Goal: Task Accomplishment & Management: Use online tool/utility

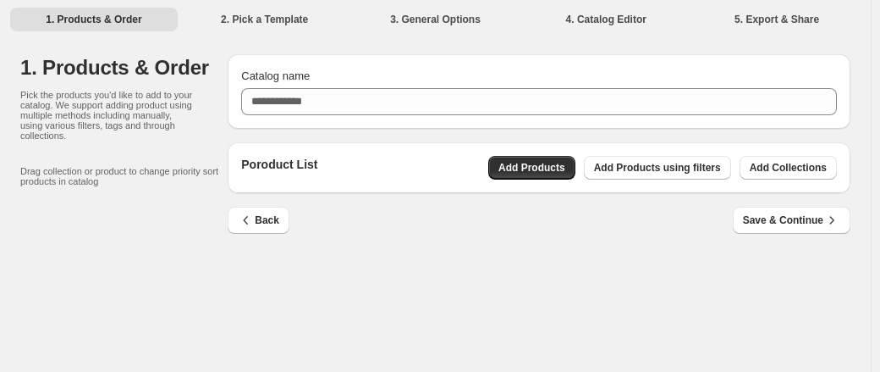
click at [392, 211] on div "Back Save & Continue" at bounding box center [532, 213] width 637 height 41
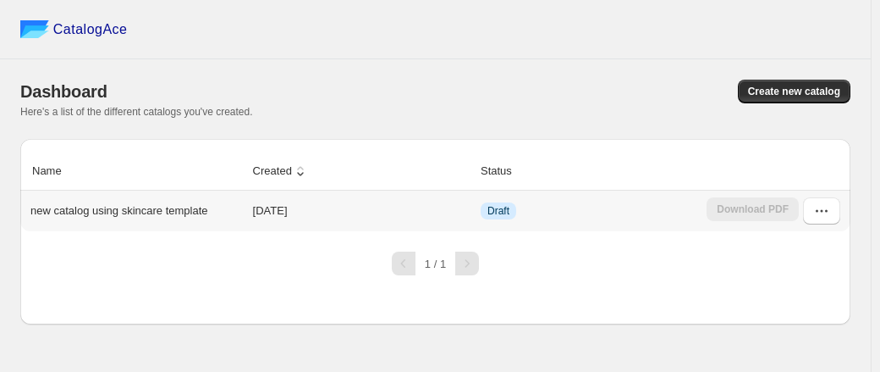
click at [203, 218] on p "new catalog using skincare template" at bounding box center [119, 210] width 178 height 17
click at [769, 216] on div "Download PDF" at bounding box center [753, 210] width 92 height 27
click at [814, 218] on icon "button" at bounding box center [822, 210] width 17 height 17
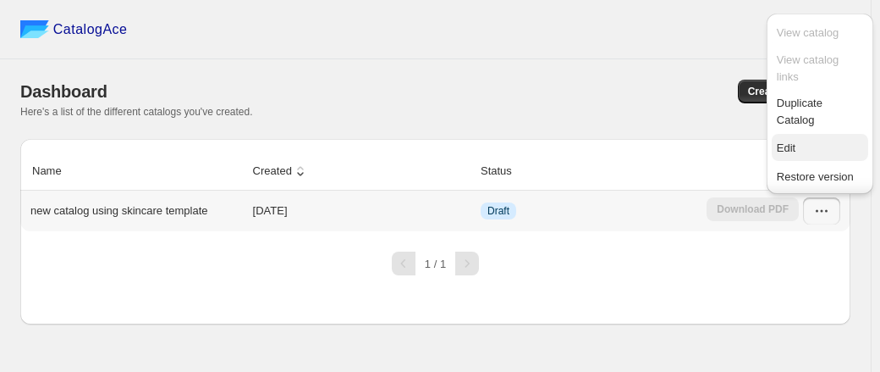
click at [803, 149] on span "Edit" at bounding box center [820, 148] width 86 height 17
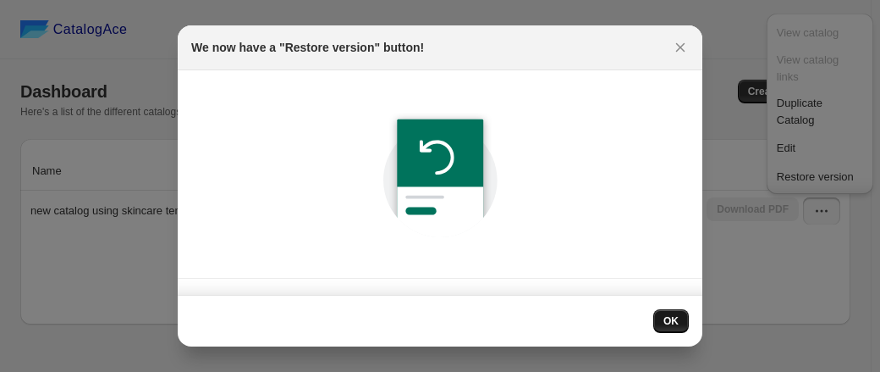
click at [671, 323] on span "OK" at bounding box center [671, 321] width 15 height 14
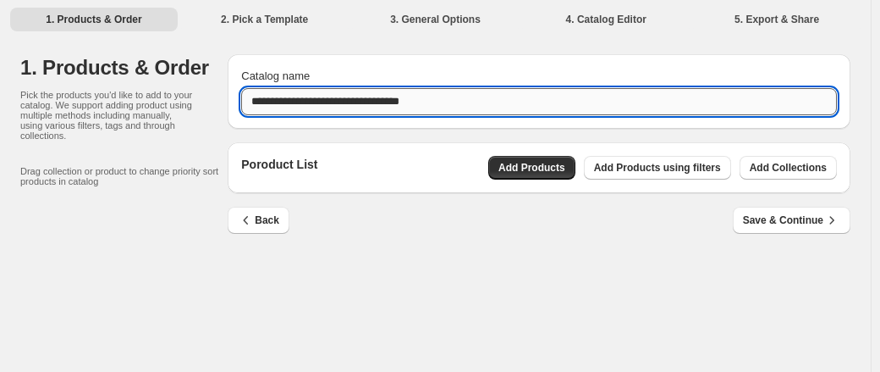
click at [346, 97] on input "**********" at bounding box center [539, 101] width 596 height 27
paste input "**********"
click at [549, 102] on input "**********" at bounding box center [539, 101] width 596 height 27
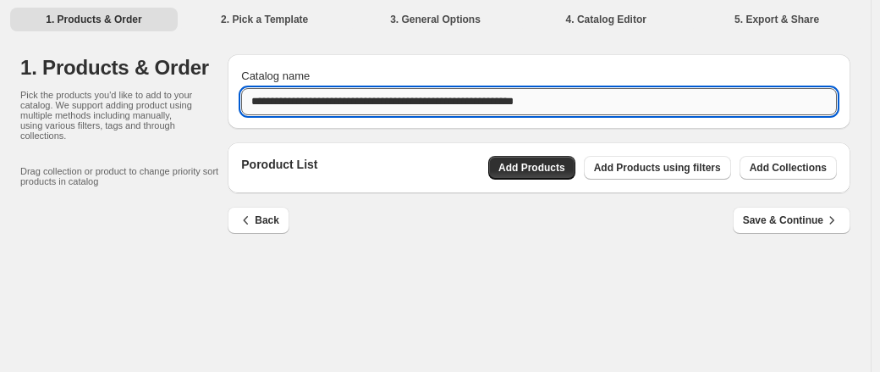
paste input "text"
drag, startPoint x: 328, startPoint y: 92, endPoint x: 530, endPoint y: 105, distance: 202.7
click at [528, 105] on input "**********" at bounding box center [539, 101] width 596 height 27
type input "**********"
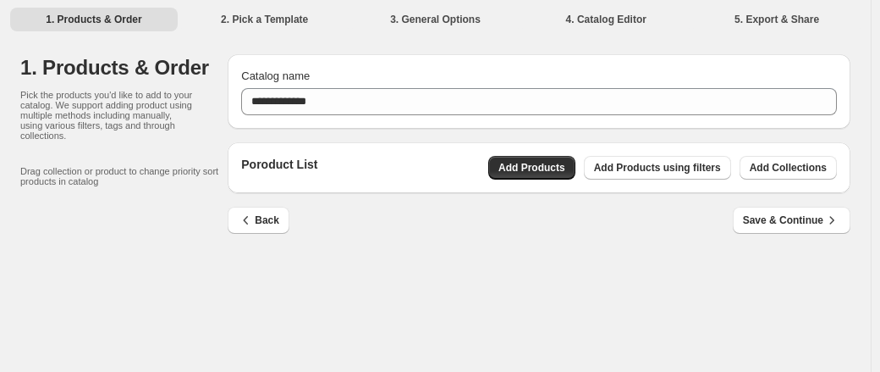
click at [623, 260] on div "**********" at bounding box center [435, 149] width 831 height 225
click at [793, 167] on span "Add Collections" at bounding box center [788, 168] width 77 height 14
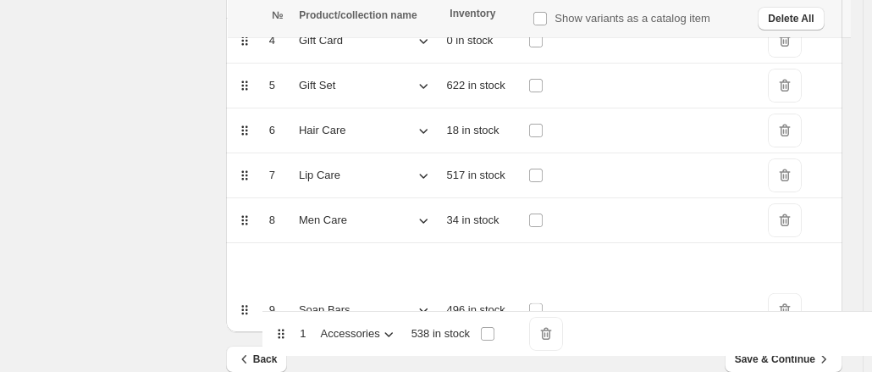
scroll to position [410, 0]
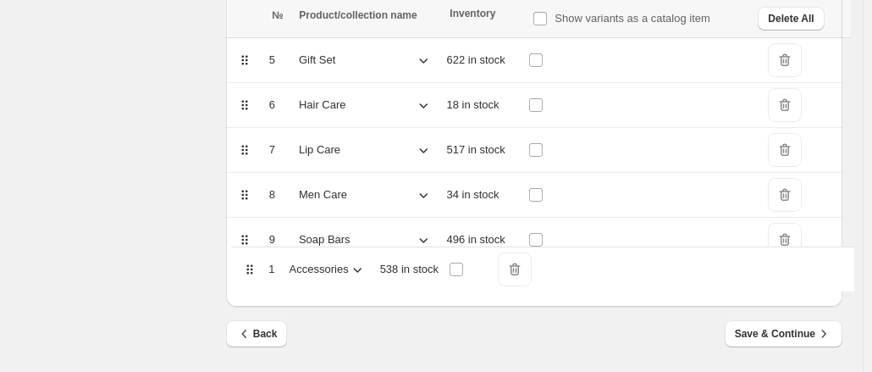
drag, startPoint x: 246, startPoint y: 86, endPoint x: 254, endPoint y: 273, distance: 188.1
click at [254, 273] on table "№ Product/collection name Inventory Show variants as a catalog item Delete All …" at bounding box center [534, 85] width 616 height 441
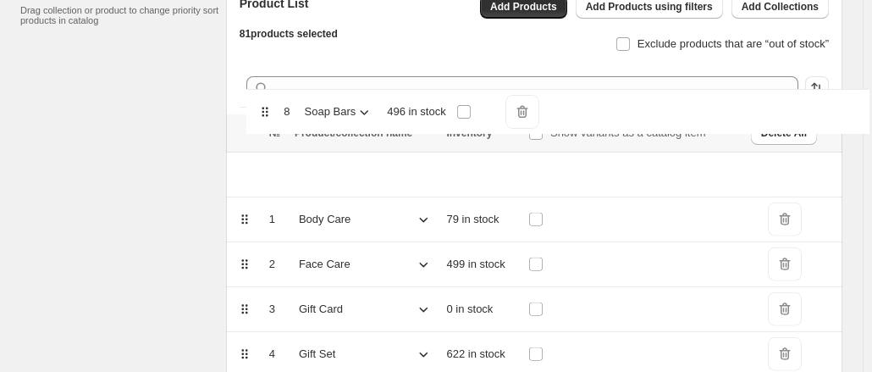
scroll to position [160, 0]
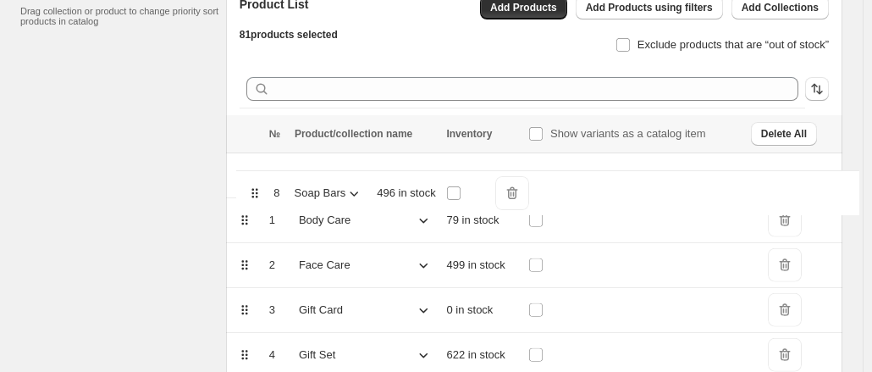
drag, startPoint x: 251, startPoint y: 241, endPoint x: 268, endPoint y: 191, distance: 52.7
click at [268, 191] on table "№ Product/collection name Inventory Show variants as a catalog item Delete All …" at bounding box center [534, 335] width 616 height 441
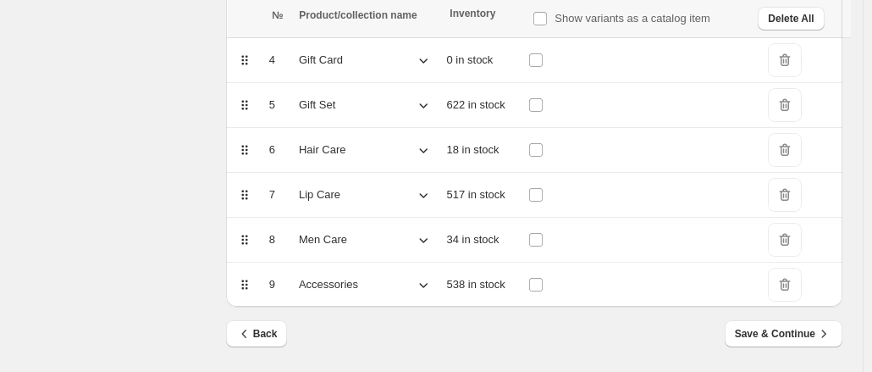
scroll to position [325, 0]
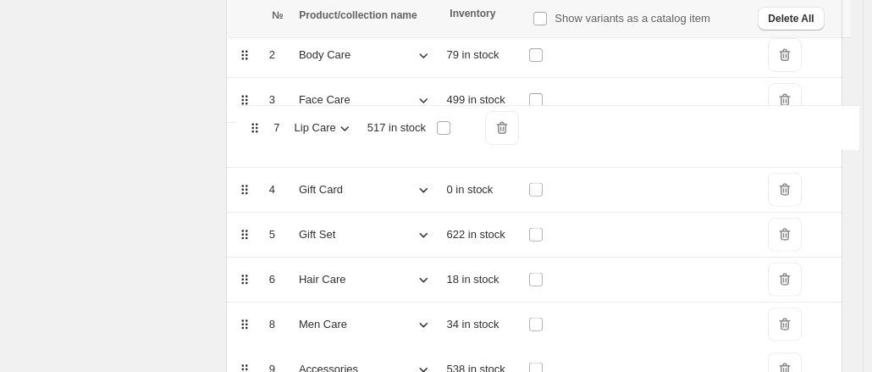
drag, startPoint x: 247, startPoint y: 279, endPoint x: 261, endPoint y: 126, distance: 153.0
click at [261, 126] on table "№ Product/collection name Inventory Show variants as a catalog item Delete All …" at bounding box center [534, 170] width 616 height 441
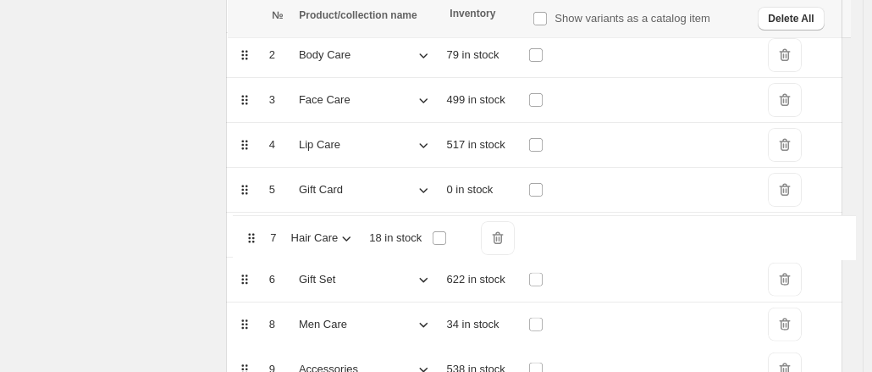
drag, startPoint x: 249, startPoint y: 280, endPoint x: 254, endPoint y: 236, distance: 44.3
click at [254, 236] on table "№ Product/collection name Inventory Show variants as a catalog item Delete All …" at bounding box center [534, 170] width 616 height 441
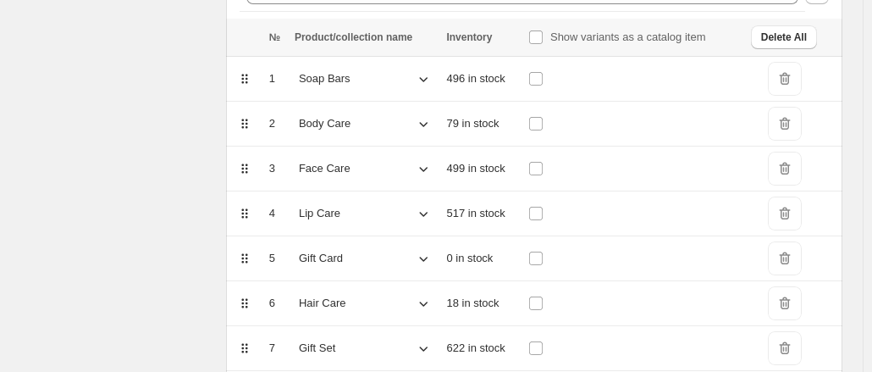
scroll to position [240, 0]
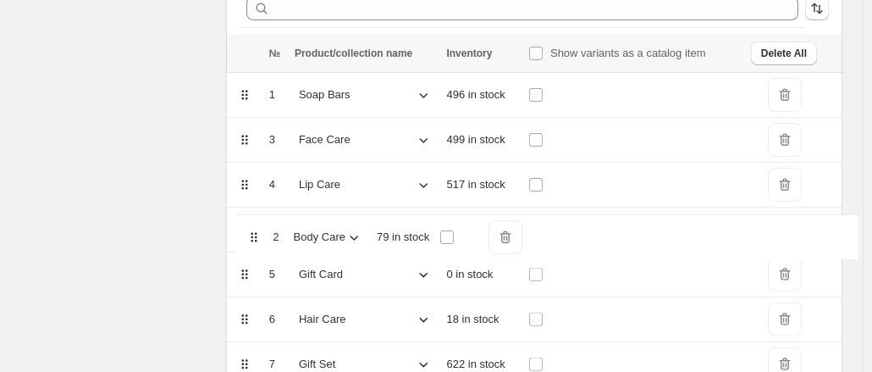
drag, startPoint x: 248, startPoint y: 138, endPoint x: 257, endPoint y: 241, distance: 103.7
click at [257, 241] on table "№ Product/collection name Inventory Show variants as a catalog item Delete All …" at bounding box center [534, 255] width 616 height 441
click at [432, 140] on icon at bounding box center [423, 139] width 17 height 17
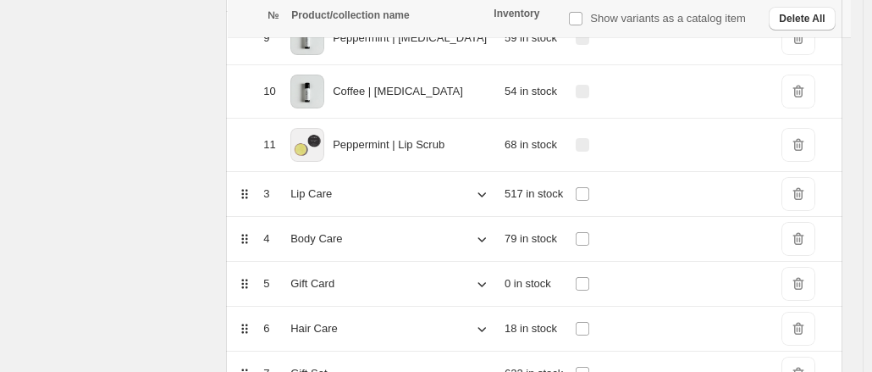
scroll to position [833, 0]
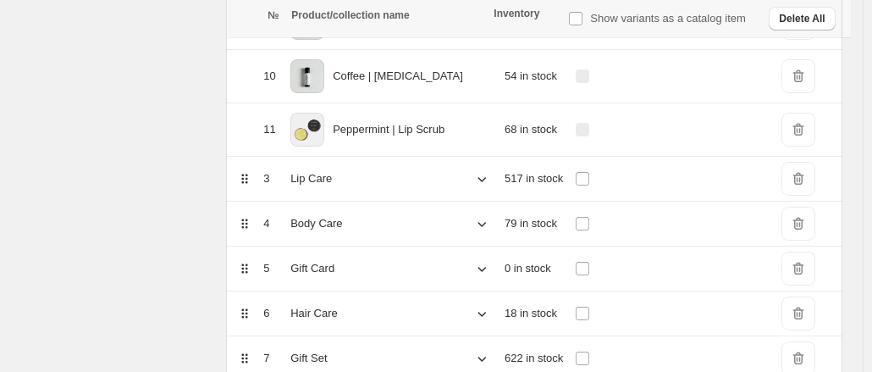
click at [474, 172] on icon at bounding box center [481, 178] width 17 height 17
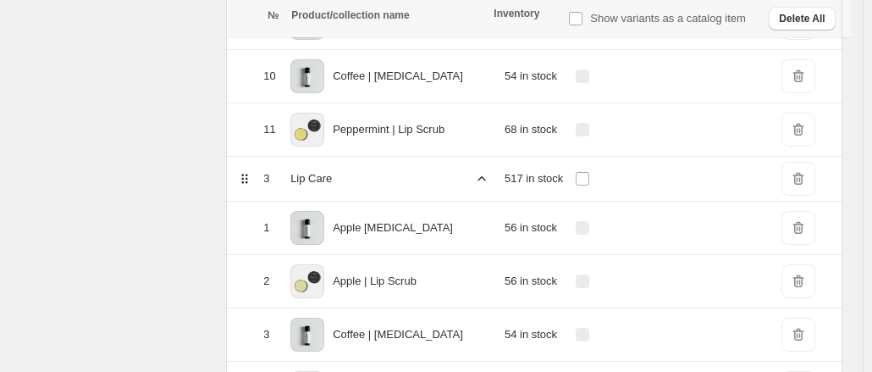
click at [474, 172] on icon at bounding box center [481, 178] width 17 height 17
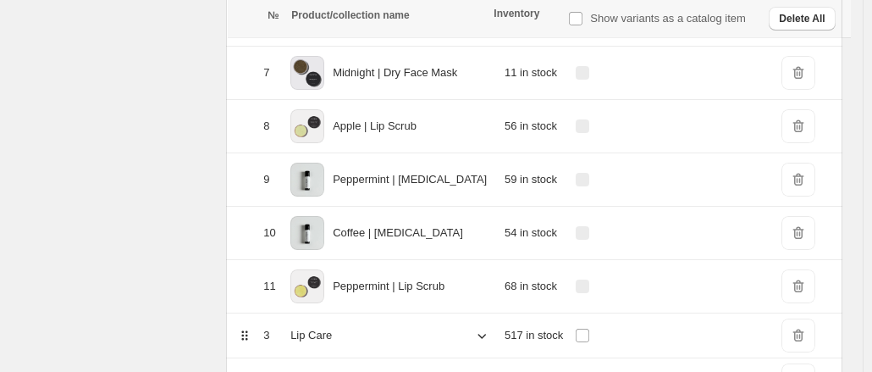
scroll to position [748, 0]
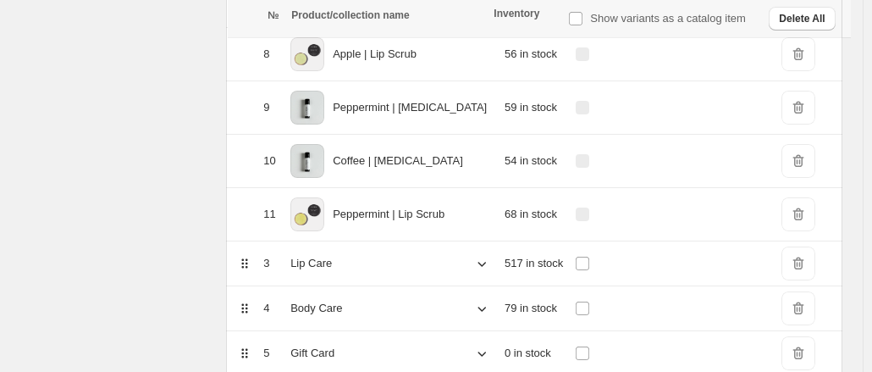
click at [800, 257] on span "DeleteIcon" at bounding box center [798, 263] width 34 height 34
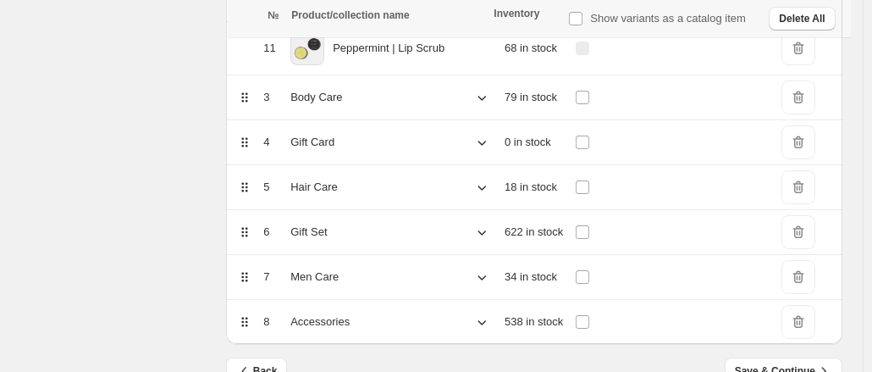
scroll to position [918, 0]
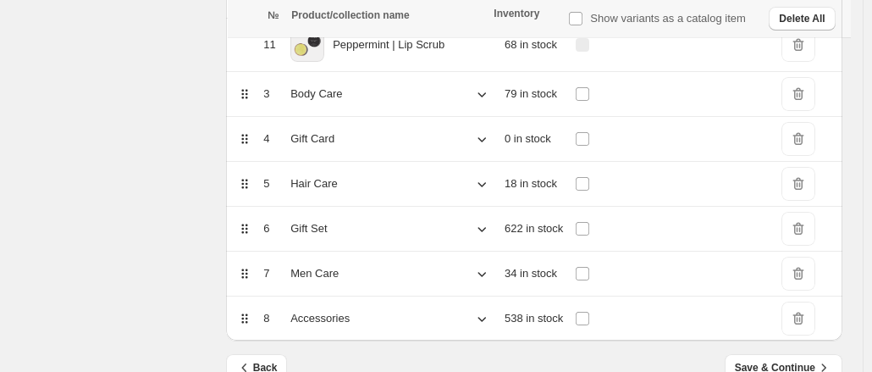
click at [473, 94] on icon at bounding box center [481, 94] width 17 height 17
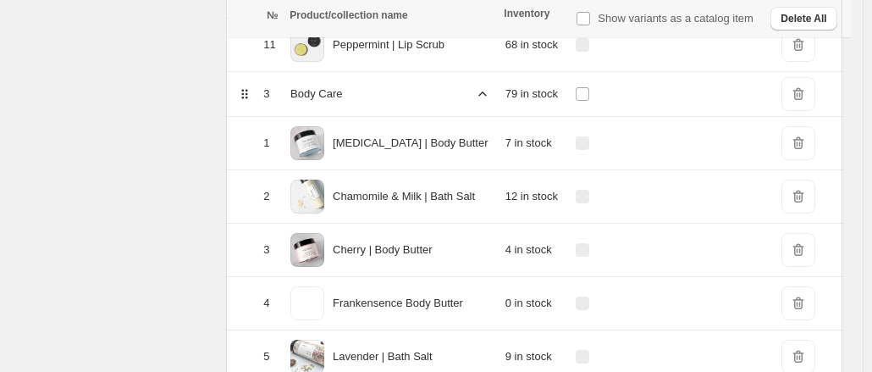
click at [477, 86] on icon at bounding box center [482, 94] width 17 height 17
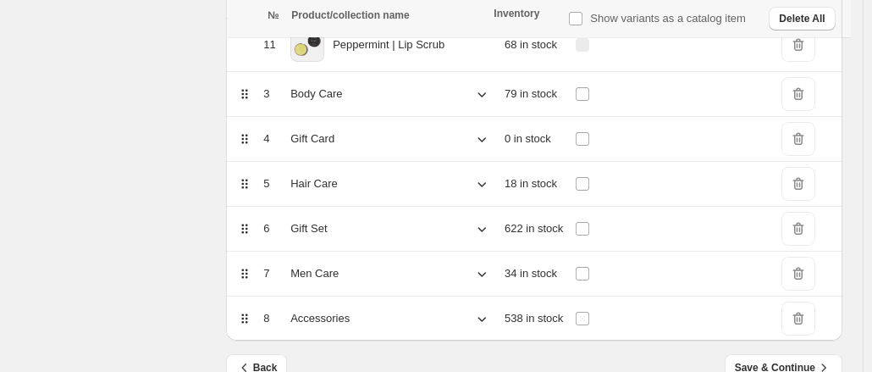
drag, startPoint x: 246, startPoint y: 185, endPoint x: 257, endPoint y: 123, distance: 62.8
drag, startPoint x: 245, startPoint y: 180, endPoint x: 250, endPoint y: 116, distance: 64.5
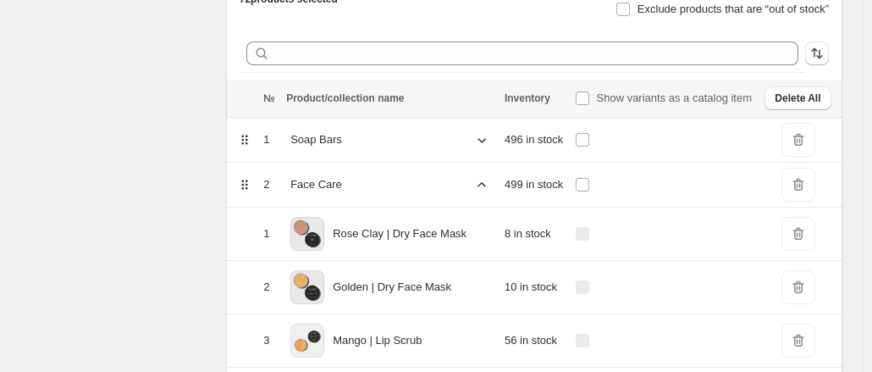
scroll to position [71, 0]
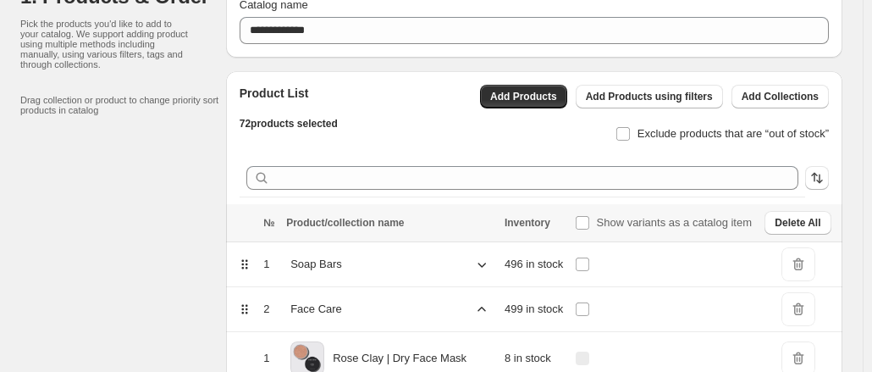
click at [473, 308] on icon at bounding box center [481, 309] width 17 height 17
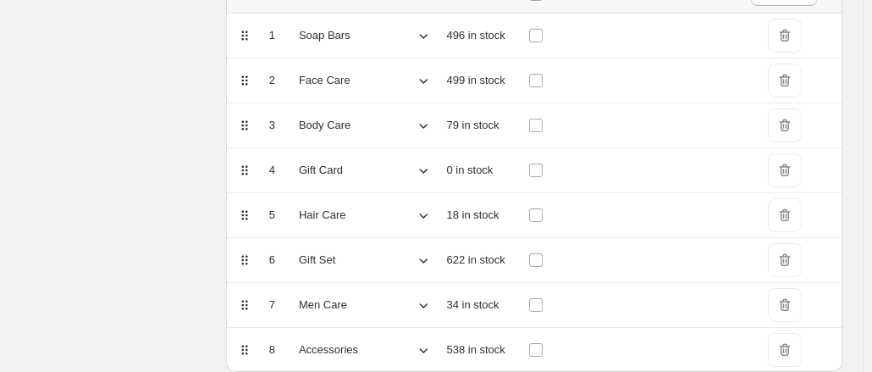
scroll to position [325, 0]
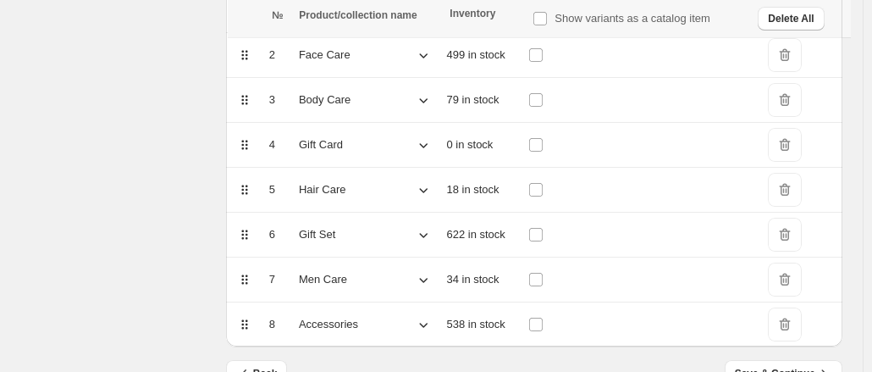
drag, startPoint x: 247, startPoint y: 187, endPoint x: 258, endPoint y: 139, distance: 49.5
click at [258, 139] on tbody "1 Soap Bars 496 in stock DeleteIcon 2 Face Care 499 in stock DeleteIcon 3 Body …" at bounding box center [534, 167] width 616 height 359
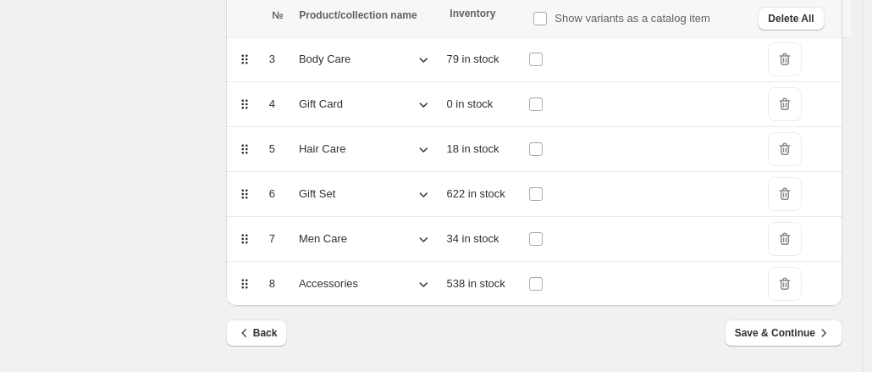
click at [354, 314] on div "Back Save & Continue" at bounding box center [528, 326] width 630 height 41
drag, startPoint x: 246, startPoint y: 195, endPoint x: 258, endPoint y: 199, distance: 12.6
click at [258, 199] on div at bounding box center [241, 187] width 36 height 30
click at [251, 142] on icon at bounding box center [244, 149] width 17 height 17
click at [254, 96] on div at bounding box center [241, 97] width 36 height 30
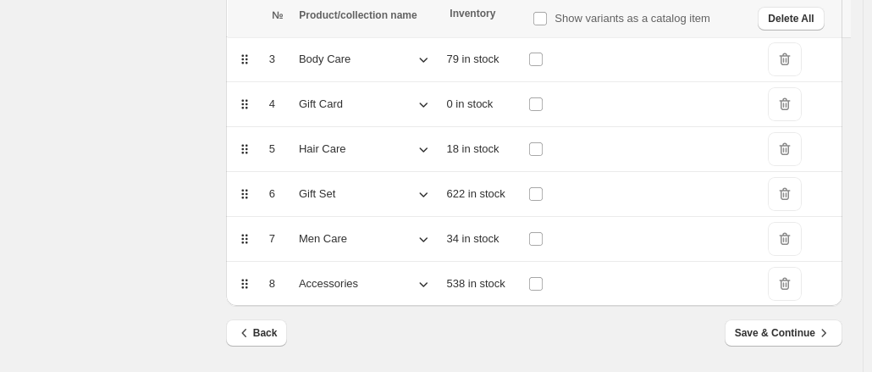
drag, startPoint x: 251, startPoint y: 98, endPoint x: 318, endPoint y: 206, distance: 127.1
click at [318, 206] on tbody "1 Soap Bars 496 in stock DeleteIcon 2 Face Care 499 in stock DeleteIcon 3 Body …" at bounding box center [534, 127] width 616 height 359
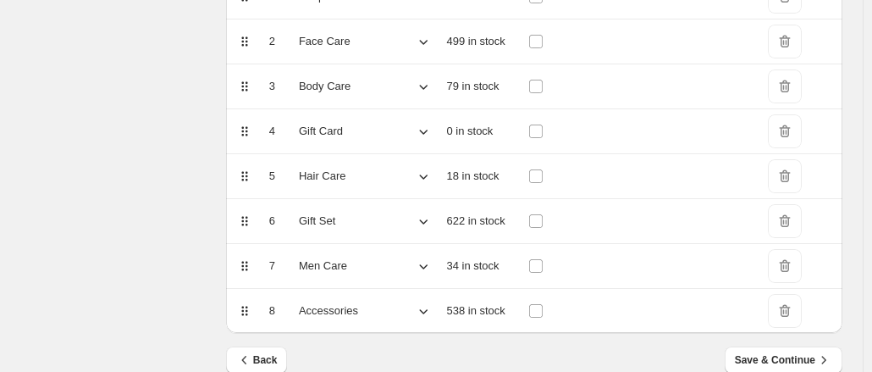
scroll to position [85, 0]
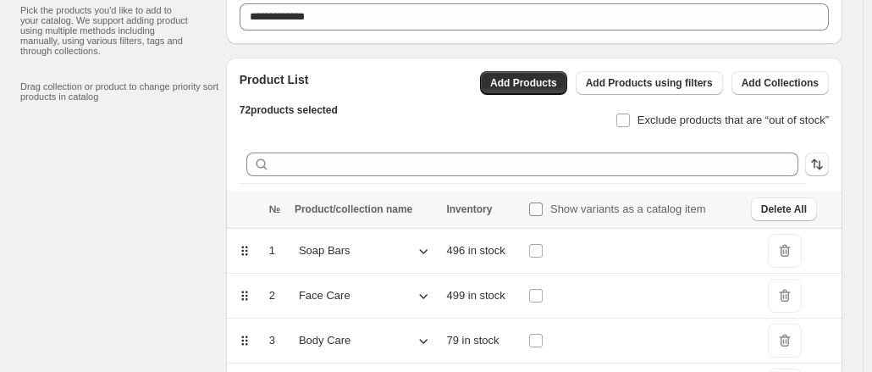
click at [549, 216] on label "Show variants as a catalog item" at bounding box center [617, 209] width 178 height 24
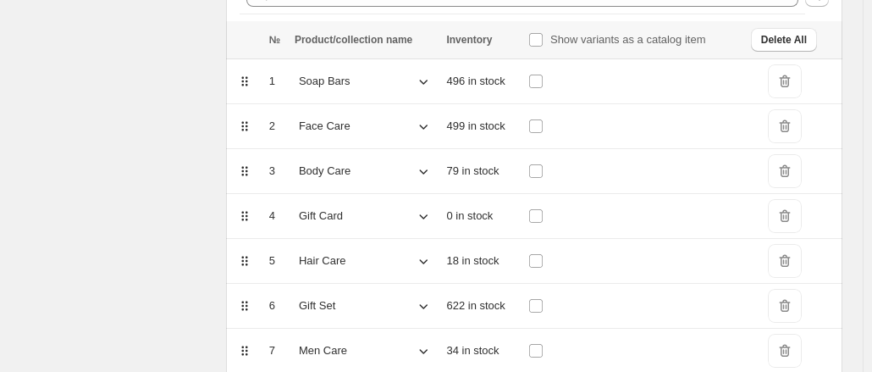
click at [253, 128] on icon at bounding box center [244, 126] width 17 height 17
drag, startPoint x: 254, startPoint y: 128, endPoint x: 262, endPoint y: 107, distance: 22.8
click at [262, 107] on td at bounding box center [245, 126] width 38 height 45
drag, startPoint x: 251, startPoint y: 265, endPoint x: 263, endPoint y: 218, distance: 49.1
click at [263, 218] on tbody "1 Soap Bars 496 in stock DeleteIcon 2 Face Care 499 in stock DeleteIcon 3 Body …" at bounding box center [534, 238] width 616 height 359
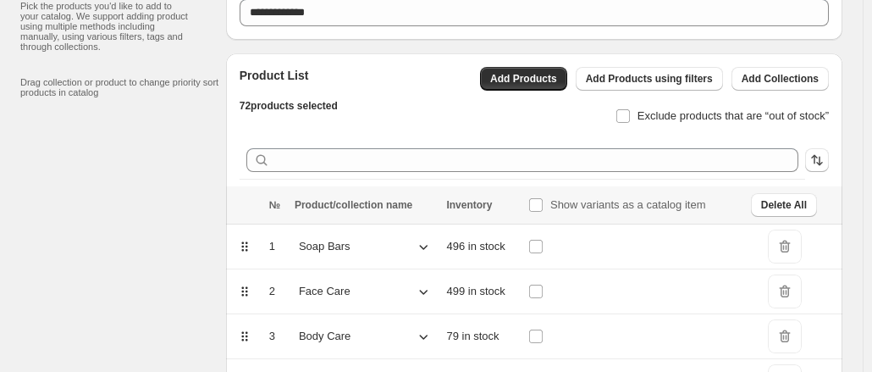
scroll to position [0, 0]
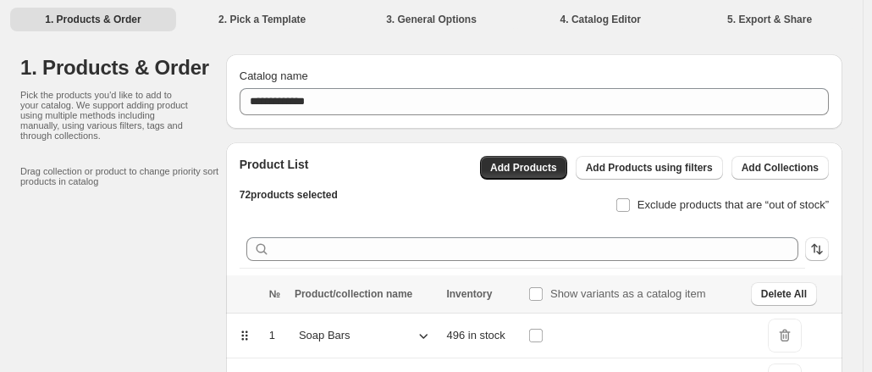
click at [354, 184] on div "Product List 72 products selected Add Products Add Products using filters Add C…" at bounding box center [527, 179] width 603 height 75
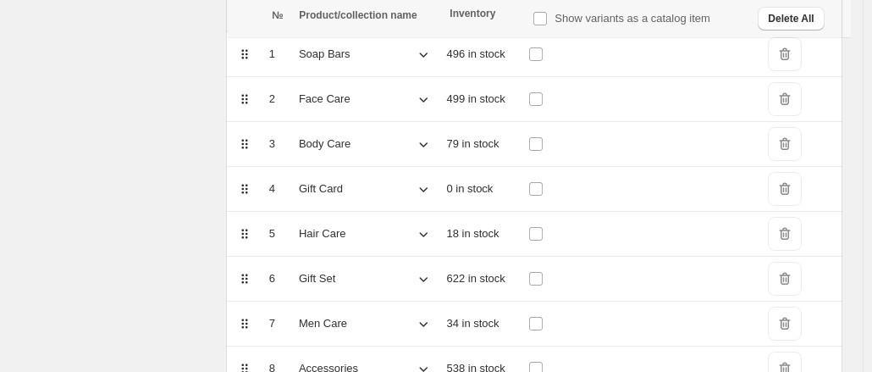
scroll to position [366, 0]
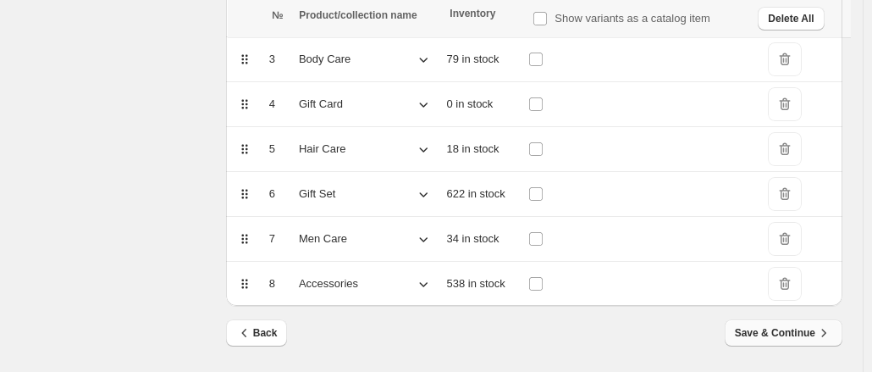
click at [792, 326] on span "Save & Continue" at bounding box center [783, 332] width 97 height 17
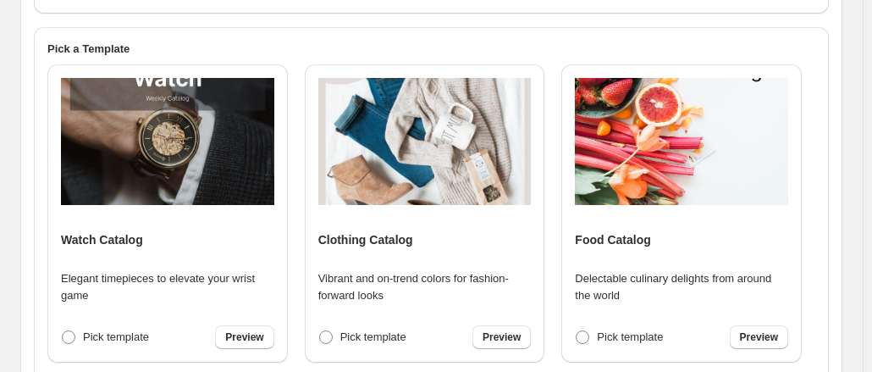
scroll to position [0, 0]
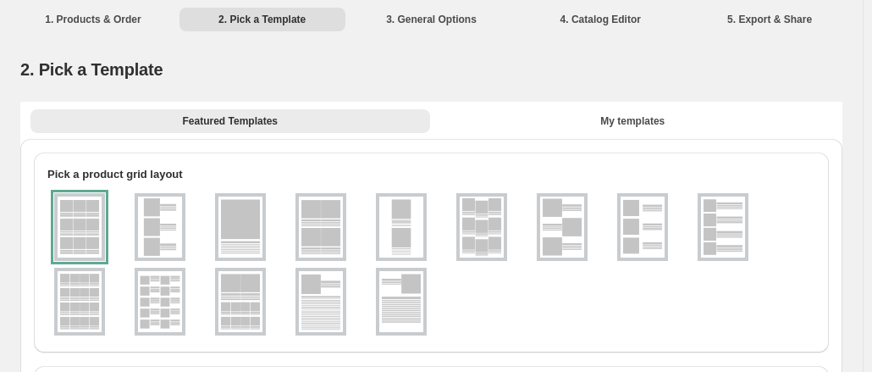
click at [119, 22] on li "1. Products & Order" at bounding box center [93, 19] width 166 height 24
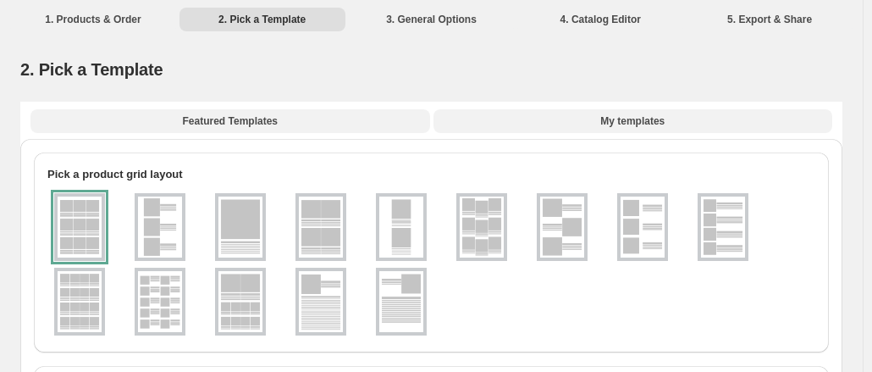
click at [615, 125] on span "My templates" at bounding box center [632, 121] width 64 height 14
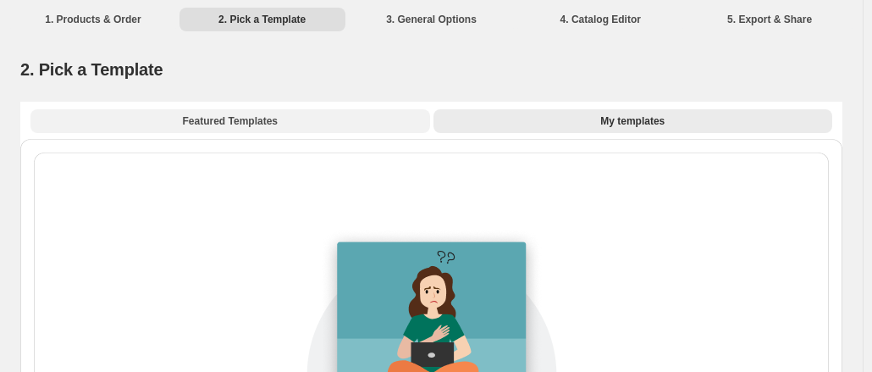
click at [264, 120] on span "Featured Templates" at bounding box center [230, 121] width 95 height 14
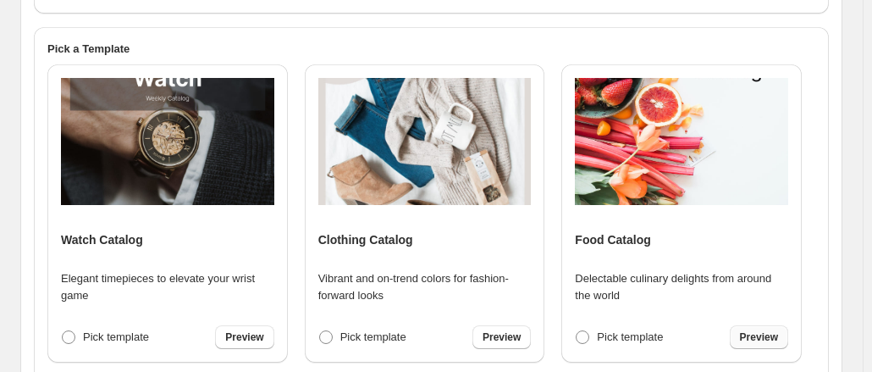
click at [769, 345] on link "Preview" at bounding box center [759, 337] width 58 height 24
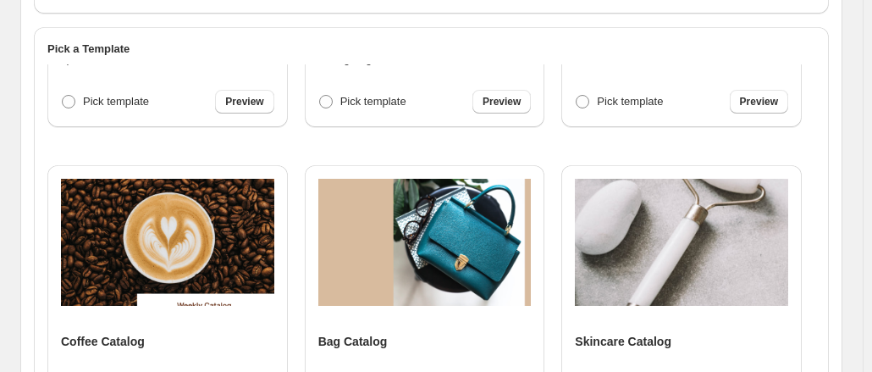
scroll to position [1355, 0]
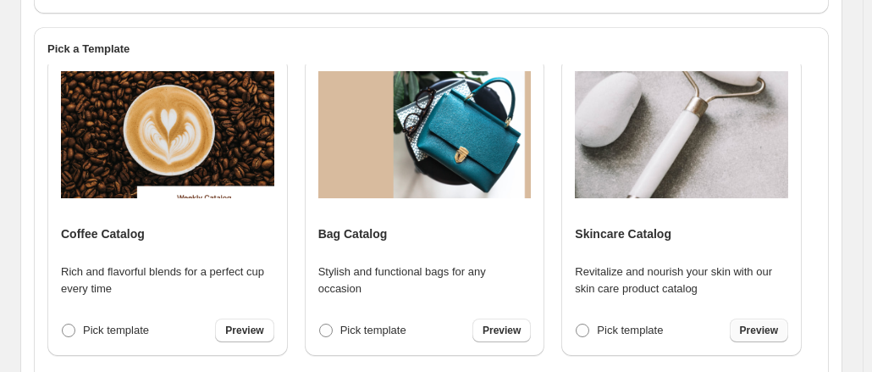
click at [762, 327] on span "Preview" at bounding box center [759, 330] width 38 height 14
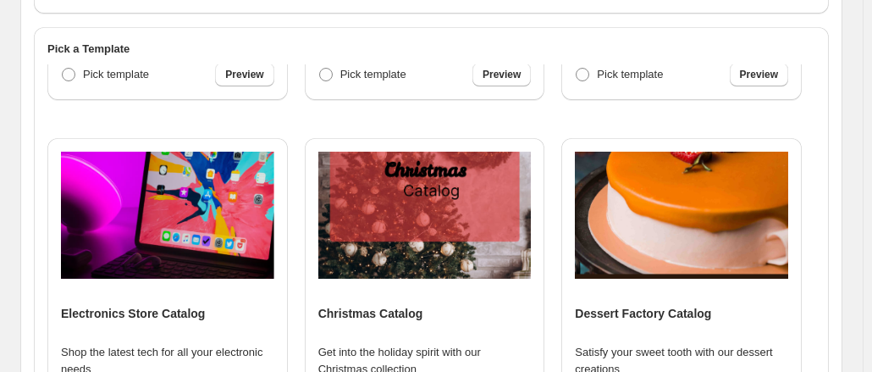
scroll to position [2354, 0]
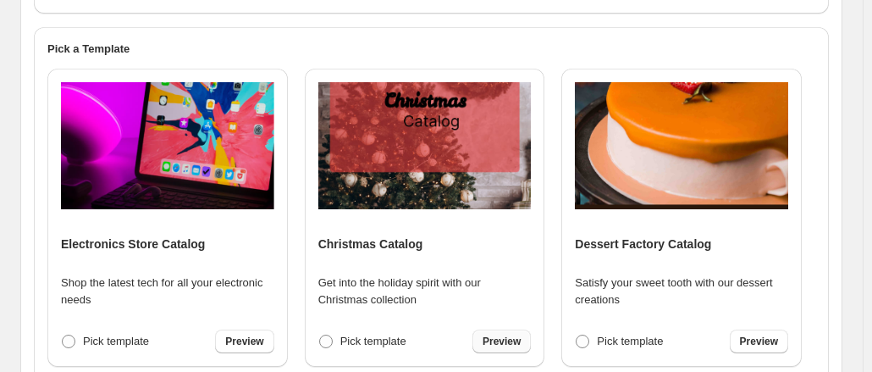
click at [506, 345] on span "Preview" at bounding box center [502, 341] width 38 height 14
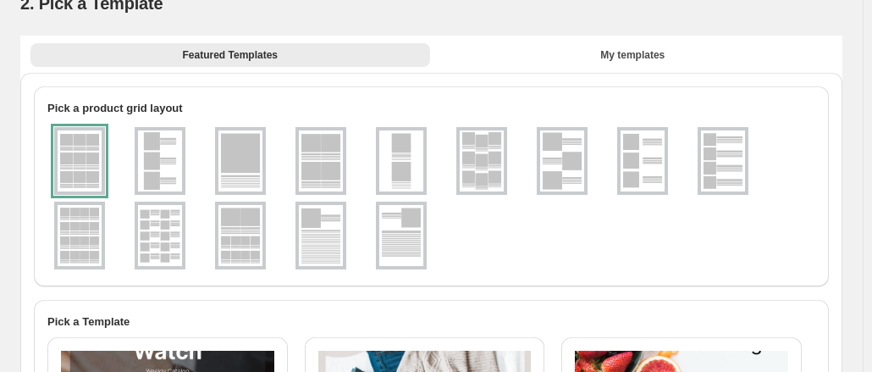
scroll to position [0, 0]
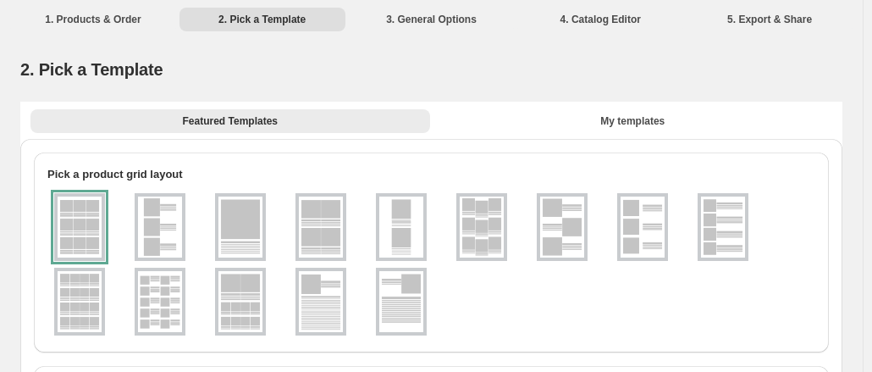
click at [236, 222] on img at bounding box center [240, 226] width 44 height 61
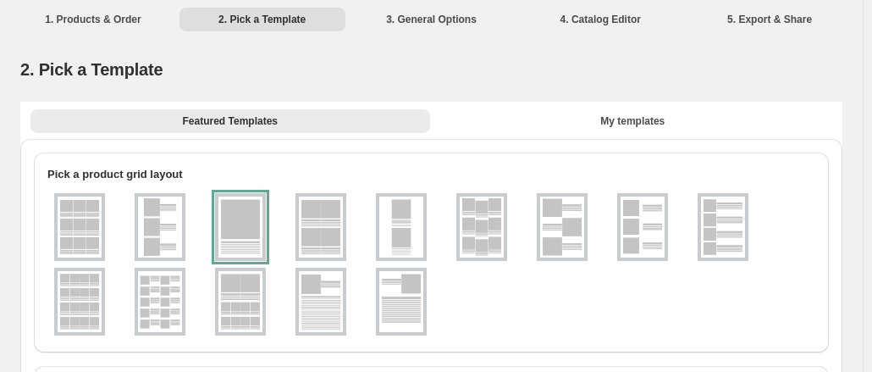
click at [331, 229] on img at bounding box center [321, 226] width 44 height 61
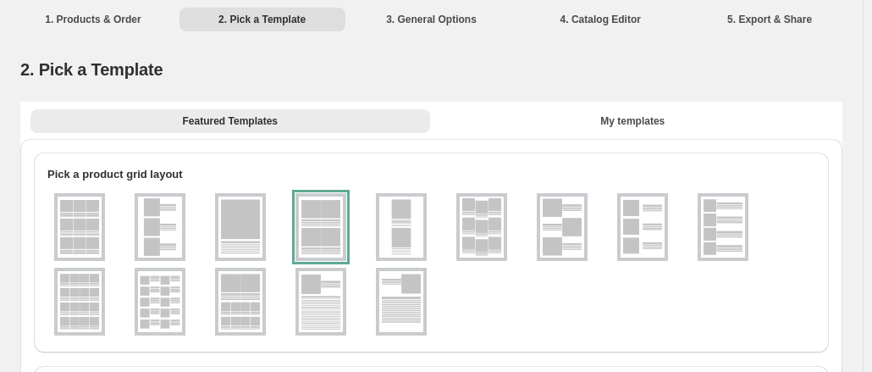
click at [312, 222] on div at bounding box center [320, 227] width 51 height 68
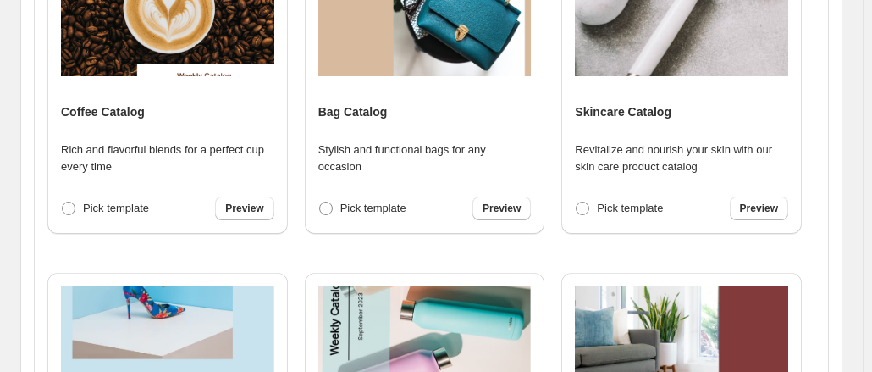
scroll to position [1168, 0]
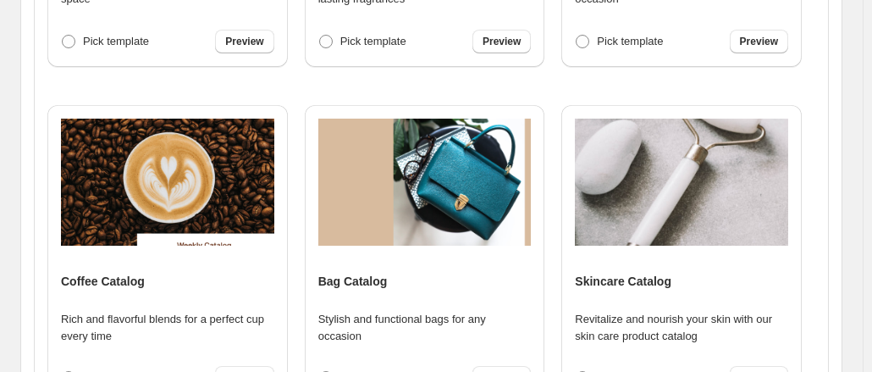
click at [672, 251] on div "Skincare Catalog Revitalize and nourish your skin with our [MEDICAL_DATA] produ…" at bounding box center [681, 254] width 213 height 271
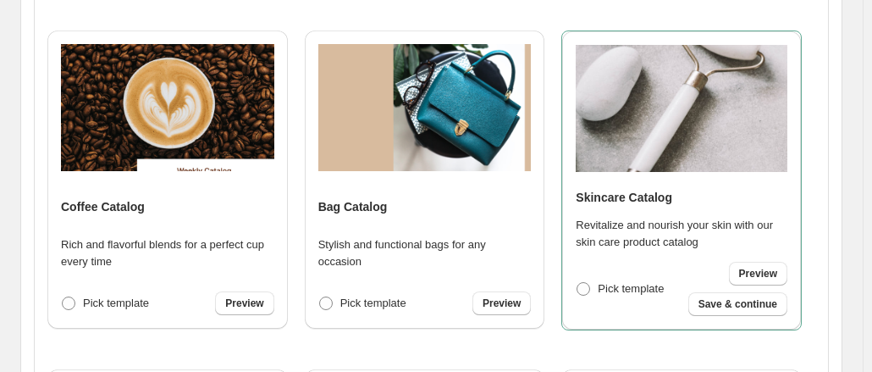
scroll to position [1338, 0]
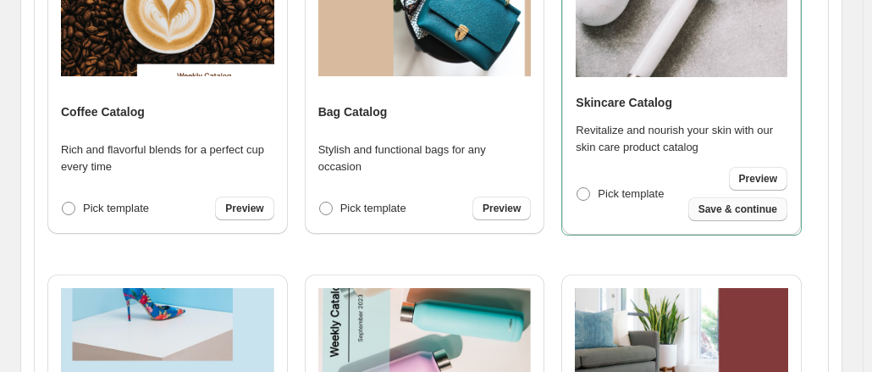
click at [745, 213] on span "Save & continue" at bounding box center [737, 209] width 79 height 14
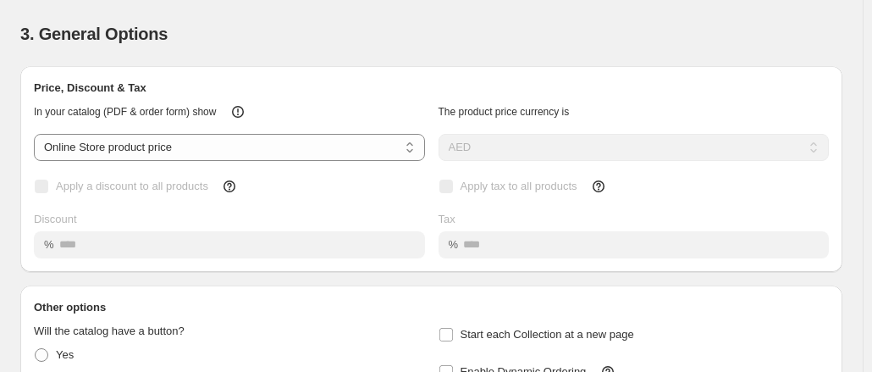
scroll to position [0, 0]
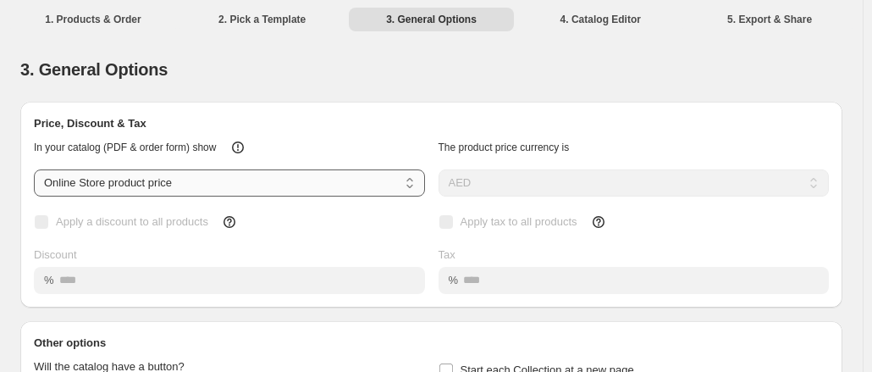
click at [201, 184] on select "**********" at bounding box center [229, 182] width 391 height 27
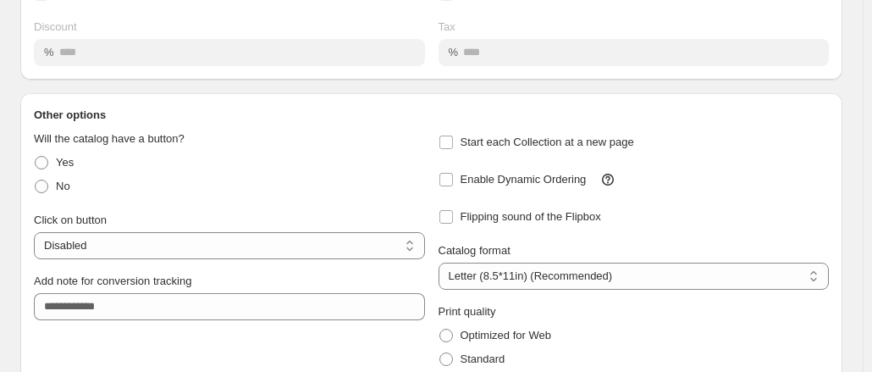
scroll to position [254, 0]
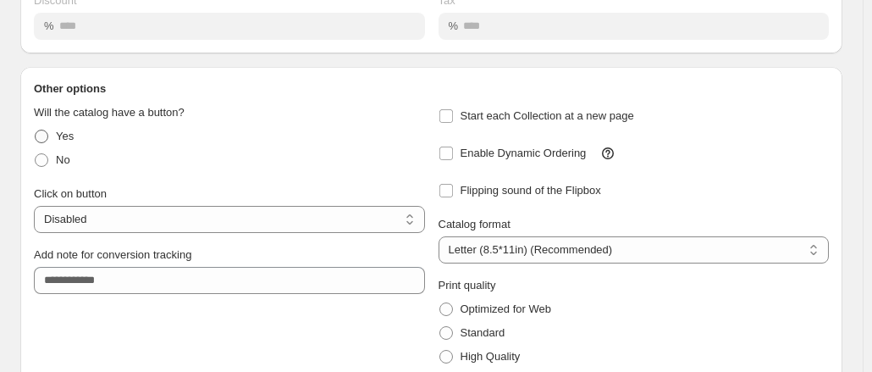
click at [41, 135] on span at bounding box center [42, 137] width 14 height 14
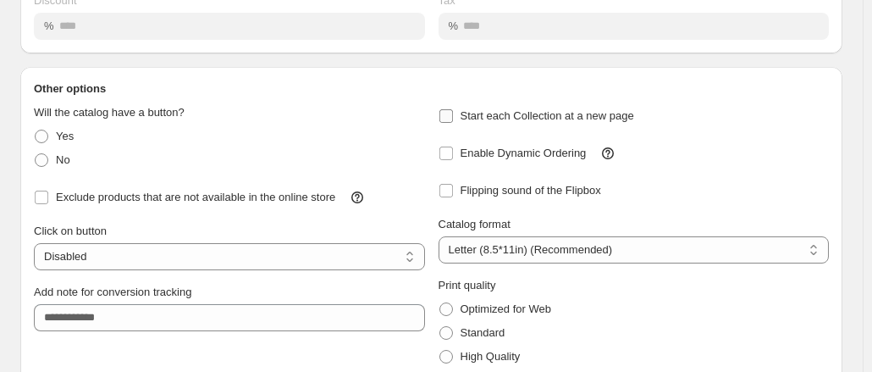
click at [510, 119] on span "Start each Collection at a new page" at bounding box center [548, 115] width 174 height 13
click at [553, 158] on span "Enable Dynamic Ordering" at bounding box center [524, 152] width 126 height 13
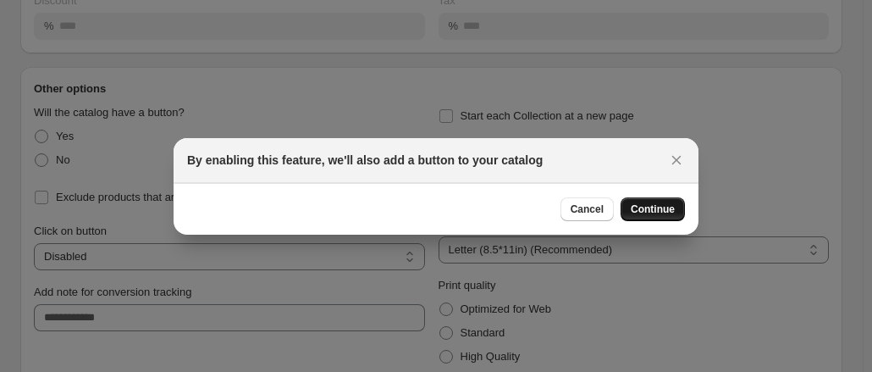
click at [657, 211] on span "Continue" at bounding box center [653, 209] width 44 height 14
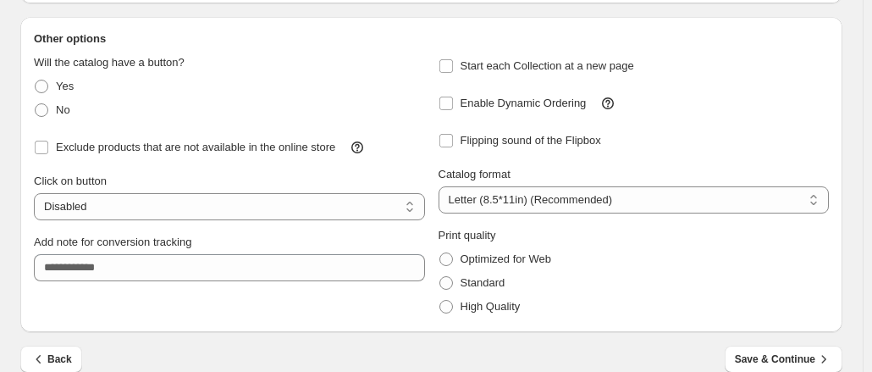
scroll to position [327, 0]
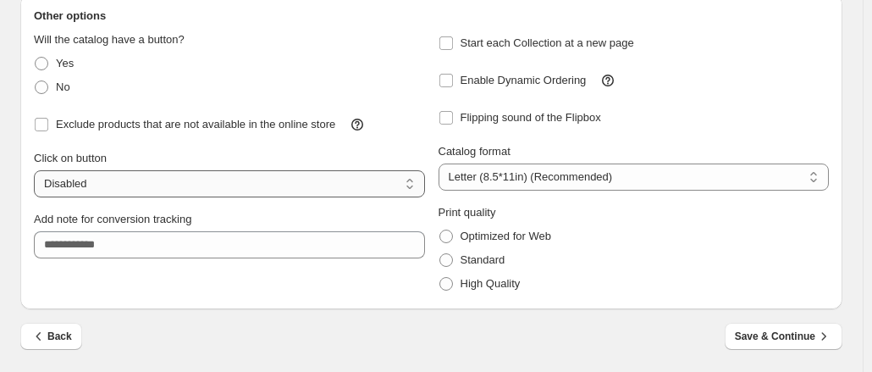
click at [146, 188] on select "**********" at bounding box center [229, 183] width 391 height 27
select select "**********"
click at [34, 170] on select "**********" at bounding box center [229, 183] width 391 height 27
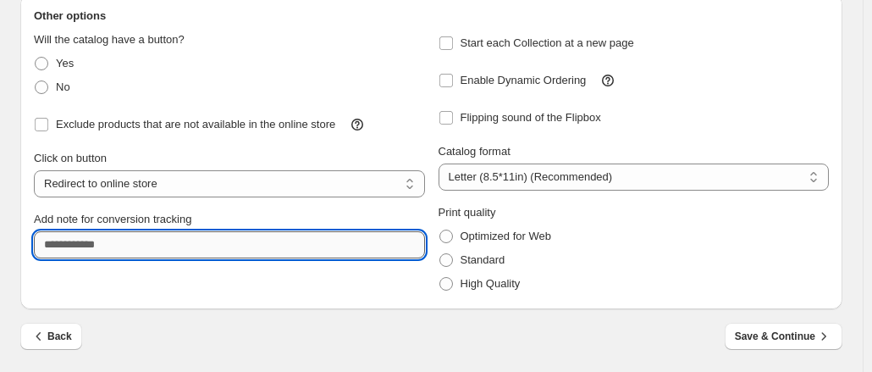
click at [311, 253] on input "Add note for conversion tracking" at bounding box center [229, 244] width 391 height 27
type input "**********"
click at [500, 292] on label "High Quality" at bounding box center [480, 284] width 82 height 24
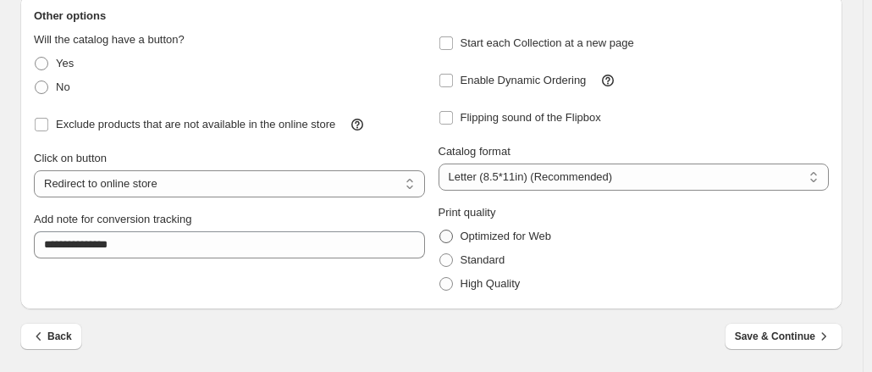
click at [505, 241] on span "Optimized for Web" at bounding box center [506, 235] width 91 height 13
click at [493, 261] on span "Standard" at bounding box center [483, 259] width 45 height 13
click at [524, 226] on label "Optimized for Web" at bounding box center [495, 236] width 113 height 24
click at [777, 339] on span "Save & Continue" at bounding box center [783, 336] width 97 height 17
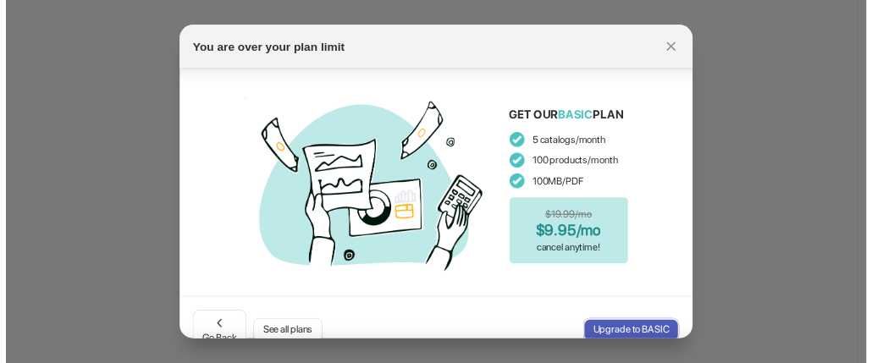
scroll to position [69, 0]
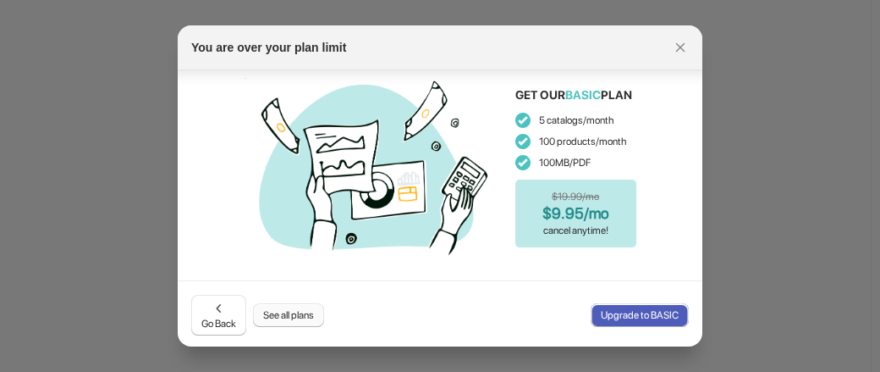
click at [312, 315] on span "See all plans" at bounding box center [288, 315] width 51 height 14
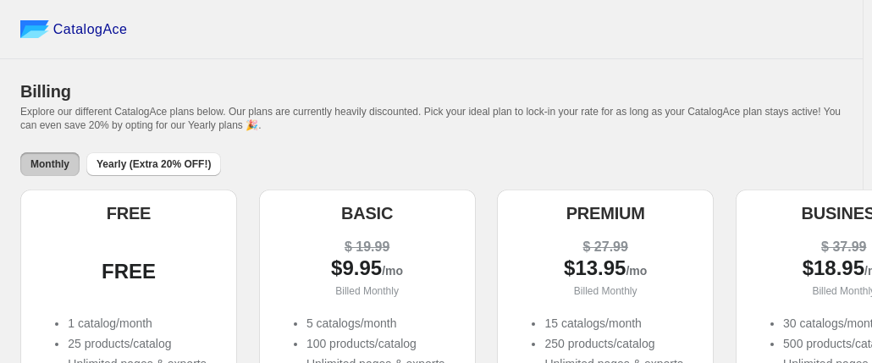
click at [100, 216] on div "FREE" at bounding box center [121, 207] width 203 height 34
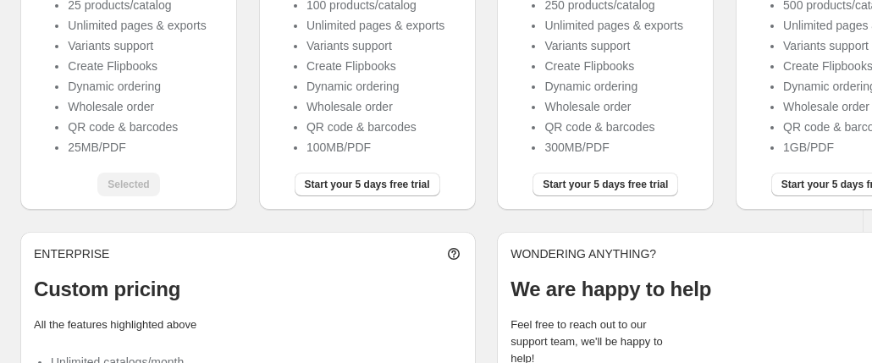
click at [136, 193] on div "Selected" at bounding box center [128, 185] width 62 height 24
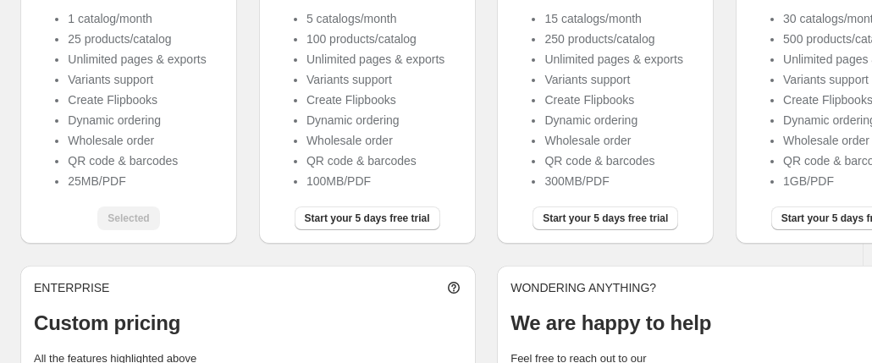
scroll to position [423, 0]
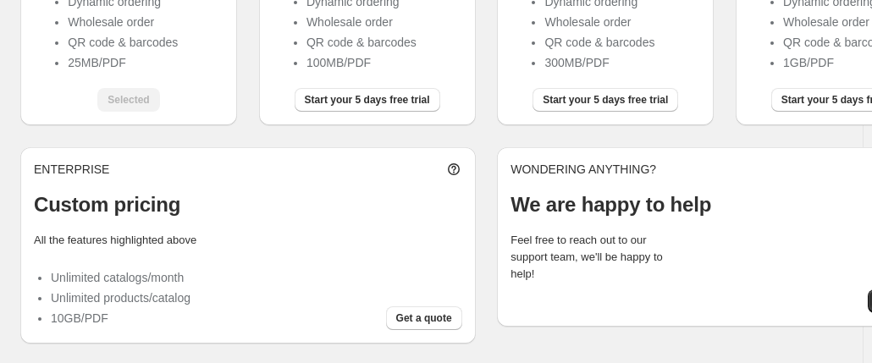
click at [136, 97] on div "Selected" at bounding box center [128, 100] width 62 height 24
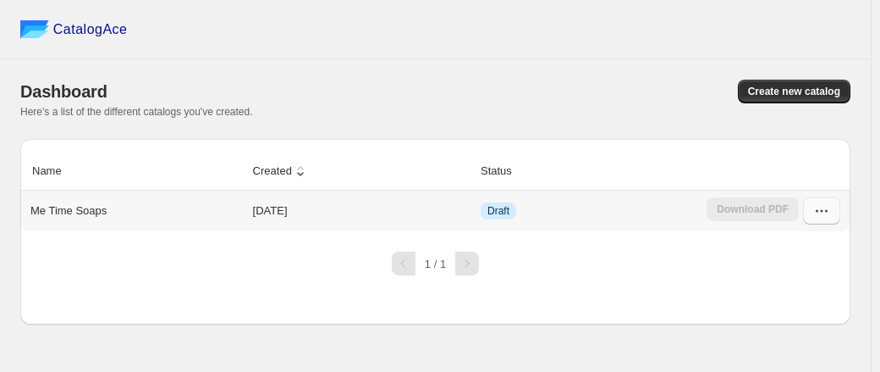
click at [819, 214] on icon "button" at bounding box center [822, 210] width 17 height 17
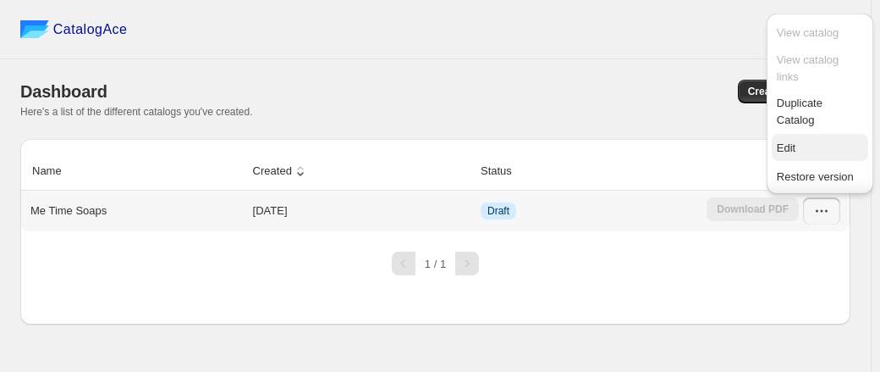
click at [838, 150] on span "Edit" at bounding box center [820, 148] width 86 height 17
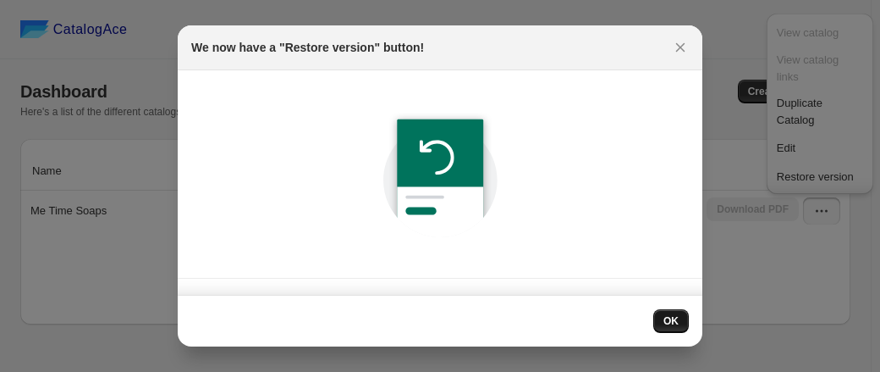
click at [666, 319] on span "OK" at bounding box center [671, 321] width 15 height 14
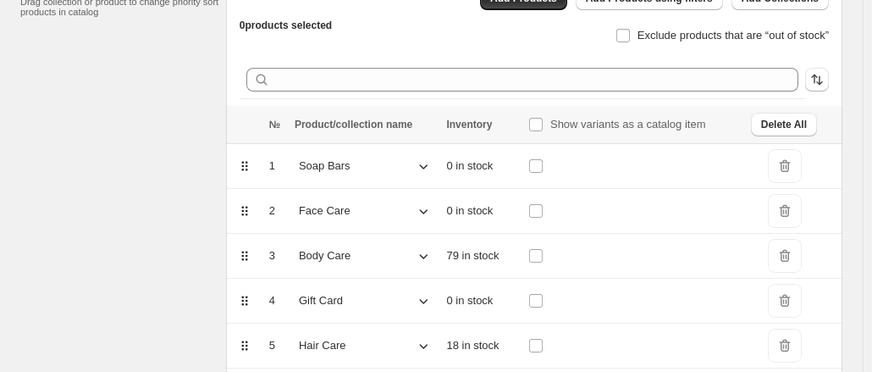
scroll to position [366, 0]
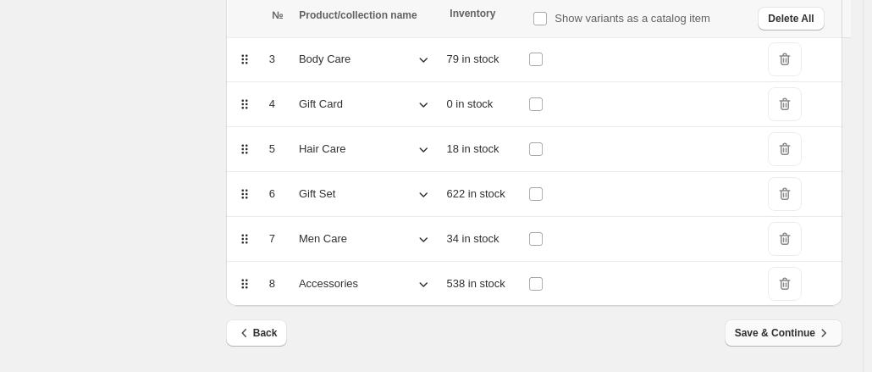
click at [827, 341] on button "Save & Continue" at bounding box center [784, 332] width 118 height 27
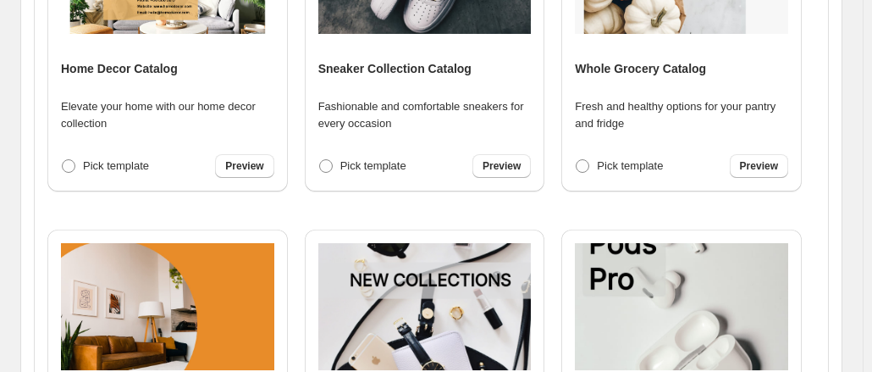
scroll to position [677, 0]
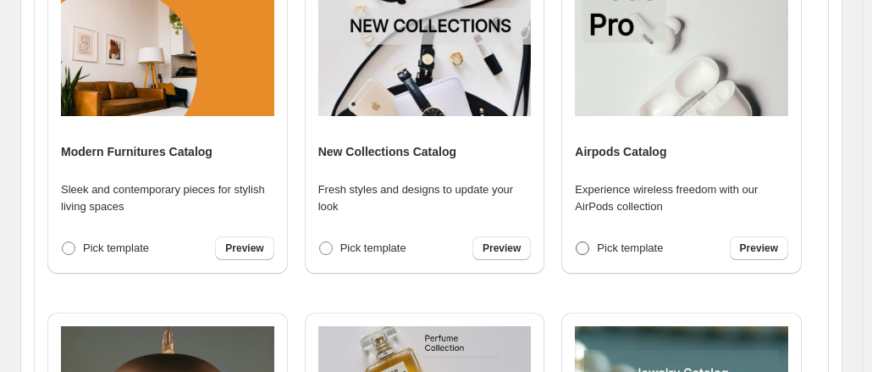
click at [622, 251] on span "Pick template" at bounding box center [630, 247] width 66 height 13
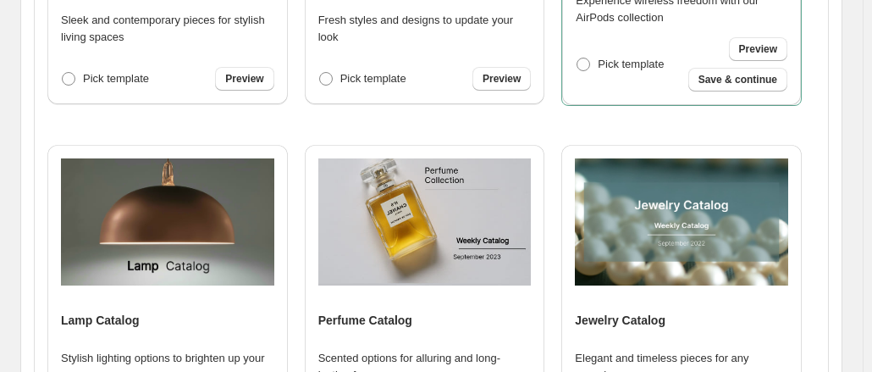
scroll to position [847, 0]
click at [742, 82] on span "Save & continue" at bounding box center [737, 80] width 79 height 14
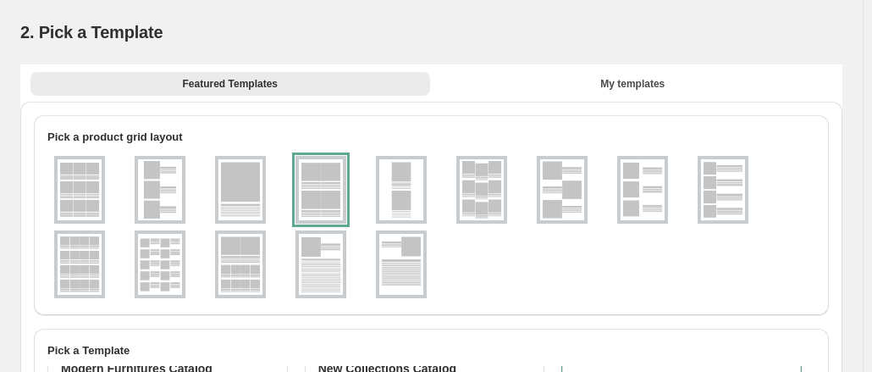
select select "**********"
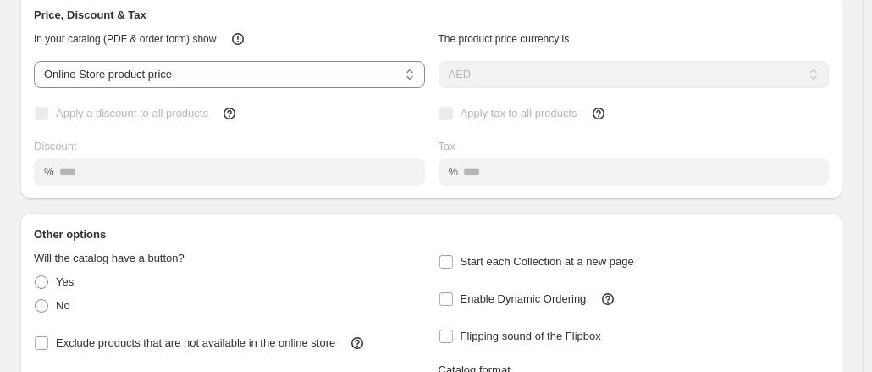
scroll to position [169, 0]
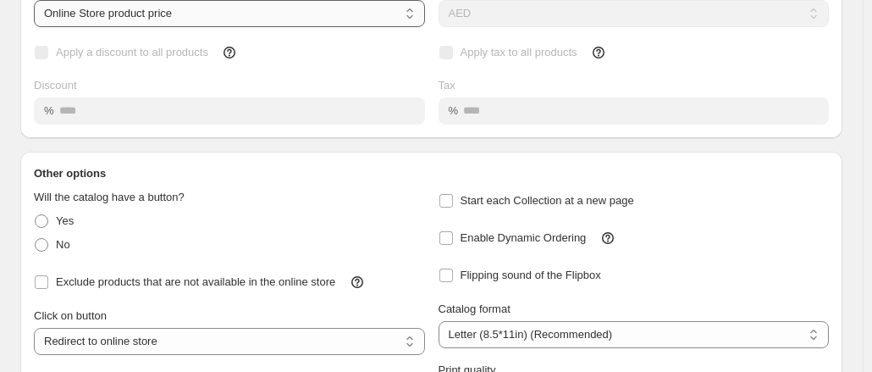
click at [314, 12] on select "**********" at bounding box center [229, 13] width 391 height 27
click at [71, 14] on select "**********" at bounding box center [229, 13] width 391 height 27
click at [58, 241] on span "No" at bounding box center [63, 244] width 14 height 13
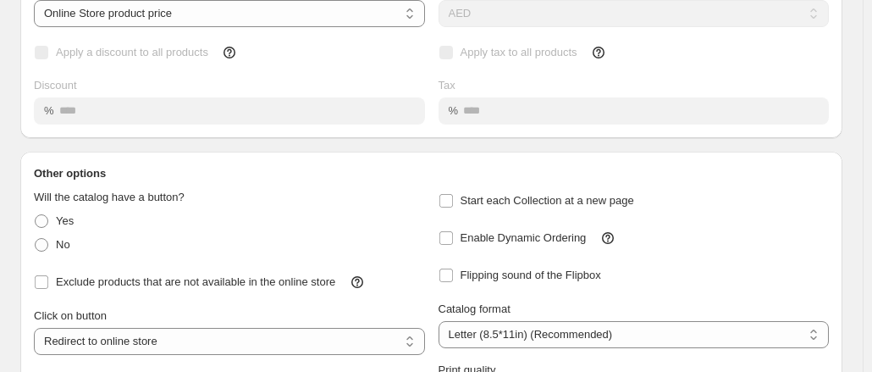
select select "**********"
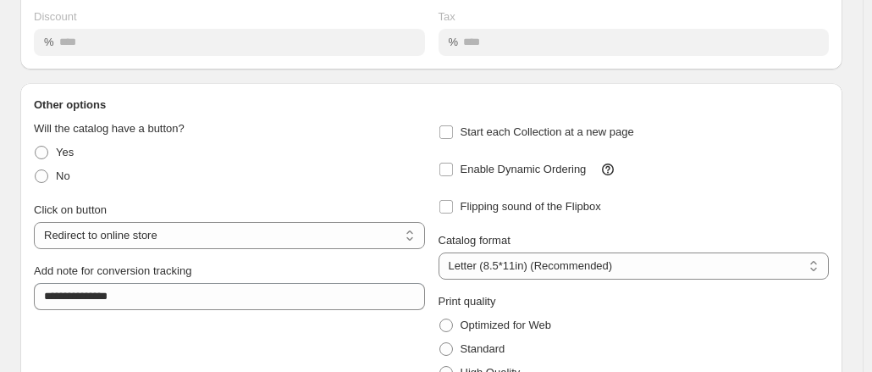
scroll to position [327, 0]
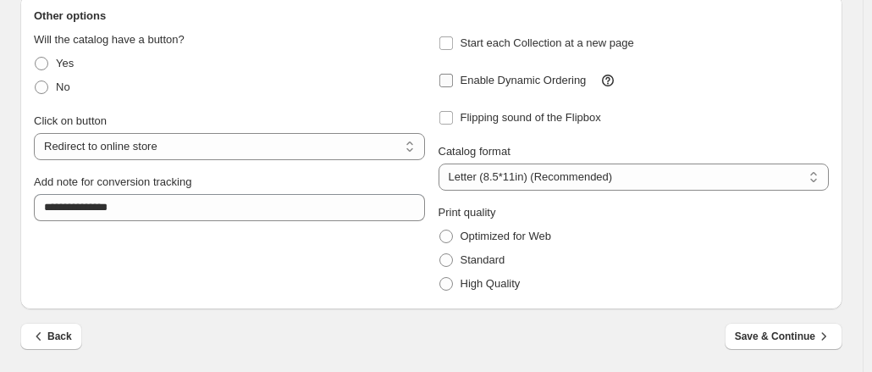
click at [472, 77] on span "Enable Dynamic Ordering" at bounding box center [524, 80] width 126 height 13
click at [472, 29] on div "**********" at bounding box center [634, 157] width 391 height 278
click at [483, 44] on span "Start each Collection at a new page" at bounding box center [548, 42] width 174 height 13
click at [132, 154] on select "**********" at bounding box center [229, 146] width 391 height 27
click at [34, 133] on select "**********" at bounding box center [229, 146] width 391 height 27
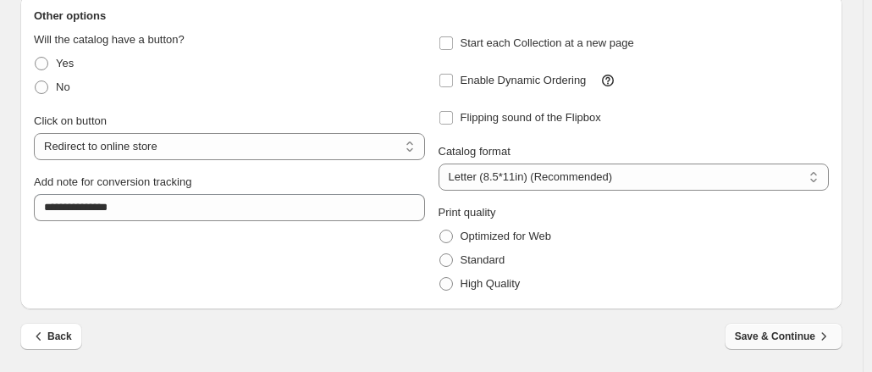
click at [813, 339] on span "Save & Continue" at bounding box center [783, 336] width 97 height 17
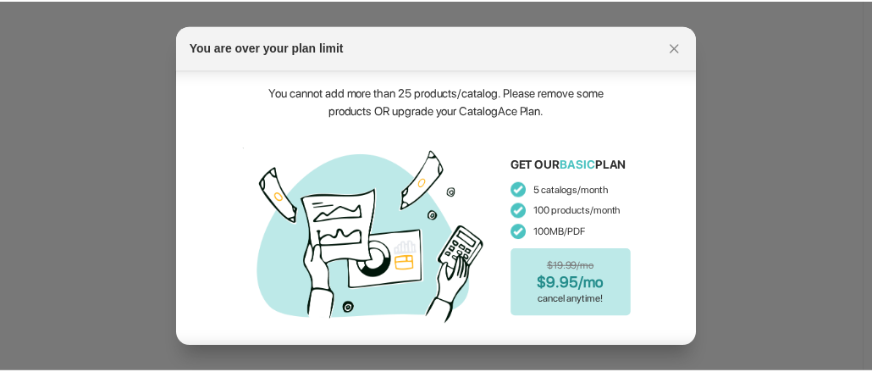
scroll to position [69, 0]
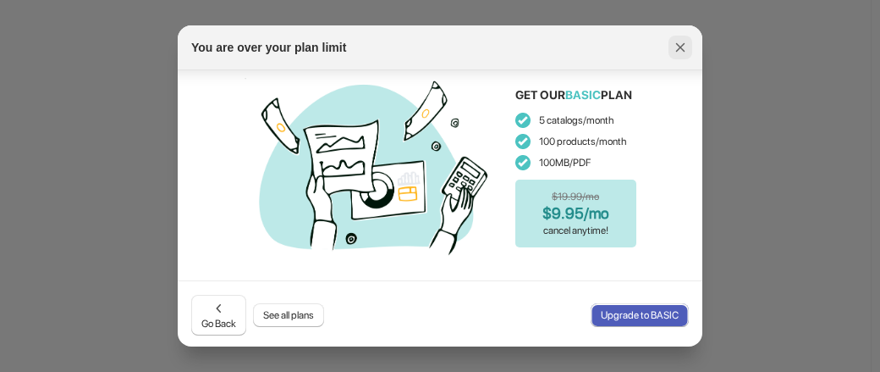
click at [677, 50] on icon ":rj:" at bounding box center [680, 47] width 9 height 9
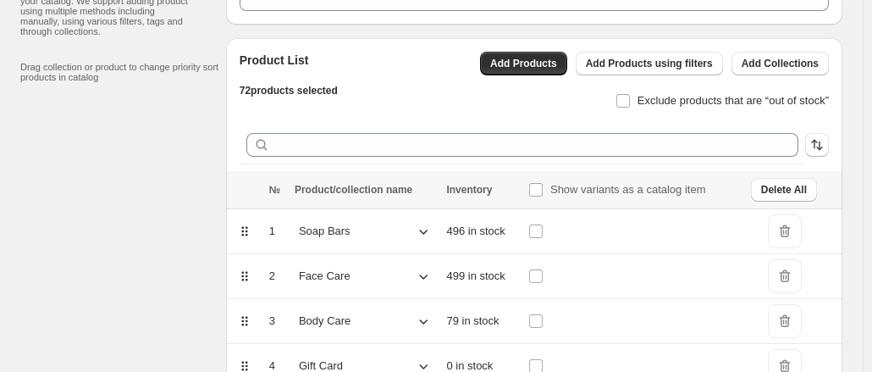
scroll to position [0, 0]
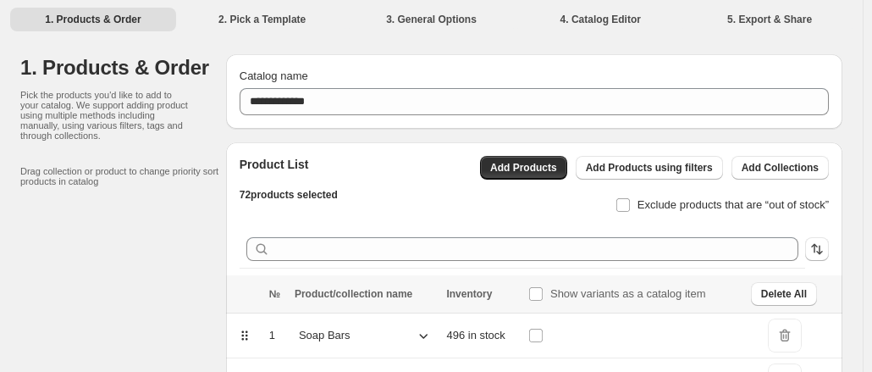
click at [239, 16] on li "2. Pick a Template" at bounding box center [262, 19] width 166 height 24
